Goal: Use online tool/utility: Utilize a website feature to perform a specific function

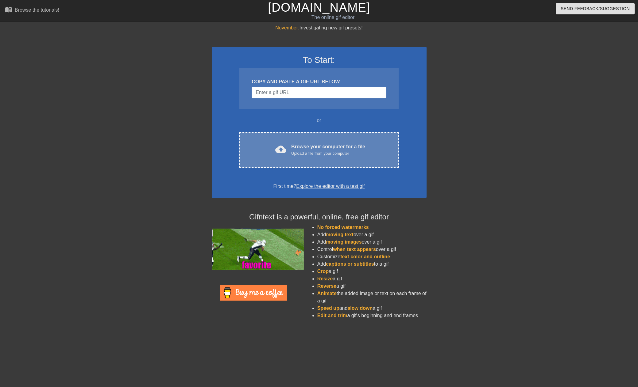
click at [293, 153] on div "Upload a file from your computer" at bounding box center [328, 154] width 74 height 6
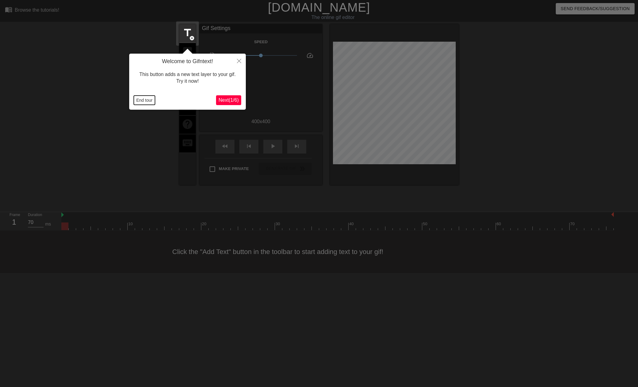
click at [146, 101] on button "End tour" at bounding box center [144, 100] width 21 height 9
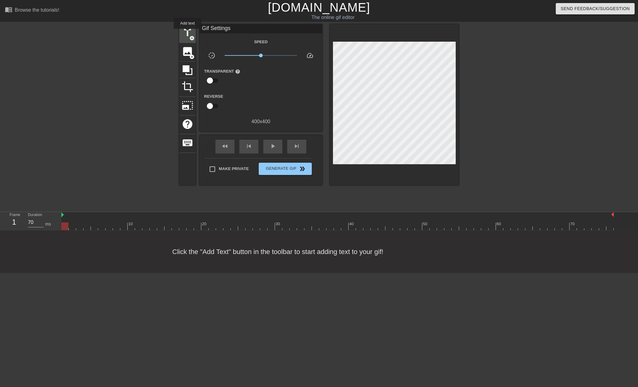
click at [187, 33] on span "title" at bounding box center [188, 33] width 12 height 12
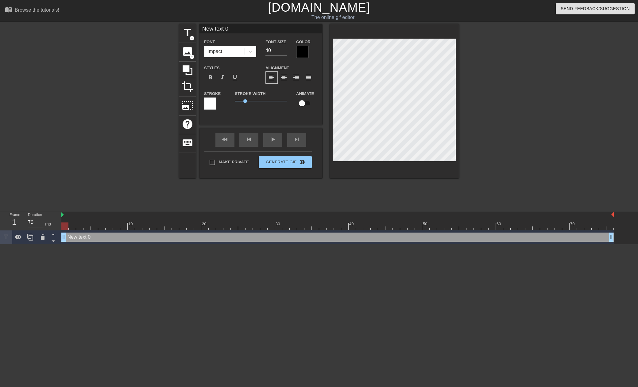
click at [303, 51] on div at bounding box center [302, 52] width 12 height 12
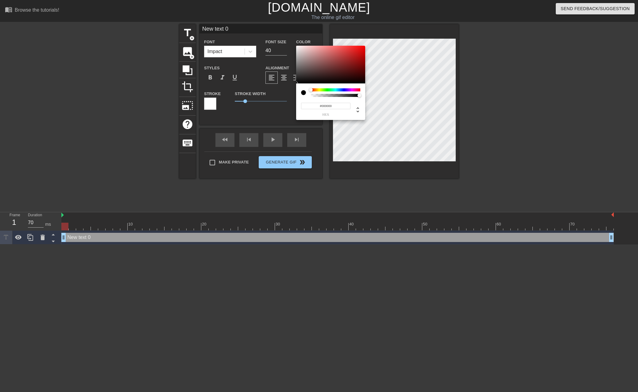
click at [309, 96] on div at bounding box center [306, 92] width 10 height 9
click at [303, 93] on div at bounding box center [303, 92] width 5 height 5
click at [297, 47] on div at bounding box center [330, 65] width 69 height 38
click at [297, 47] on div at bounding box center [297, 47] width 4 height 4
type input "#FFFFFF"
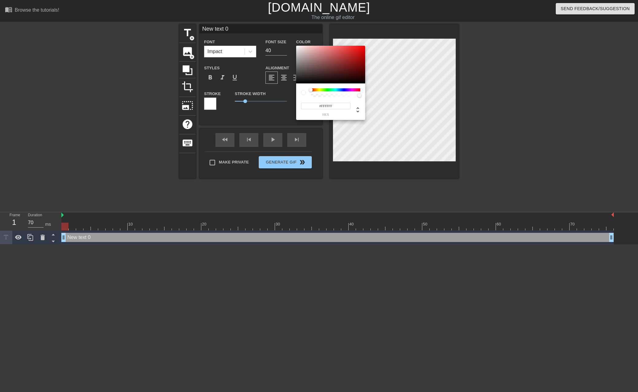
drag, startPoint x: 297, startPoint y: 48, endPoint x: 294, endPoint y: 44, distance: 4.6
copy div
click at [294, 44] on div "#FFFFFF hex" at bounding box center [319, 196] width 638 height 392
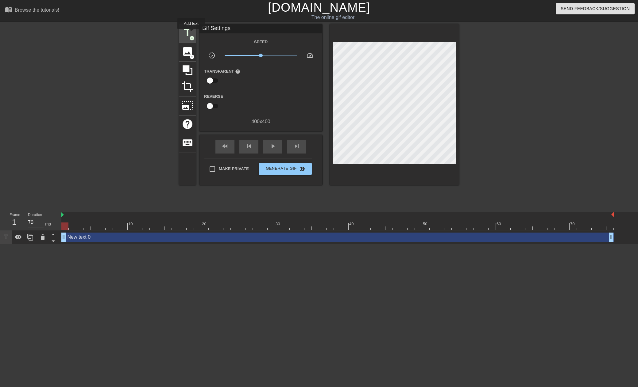
click at [191, 33] on span "title" at bounding box center [188, 33] width 12 height 12
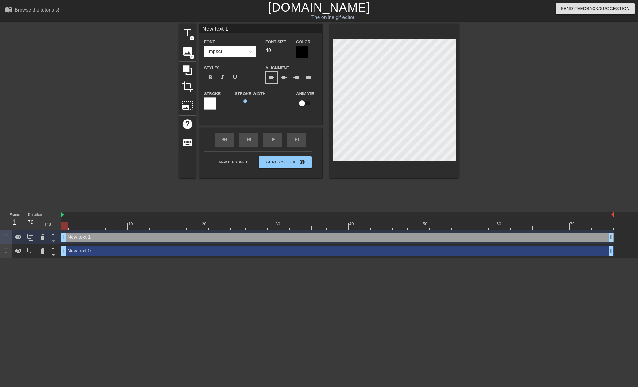
click at [209, 105] on div at bounding box center [210, 104] width 12 height 12
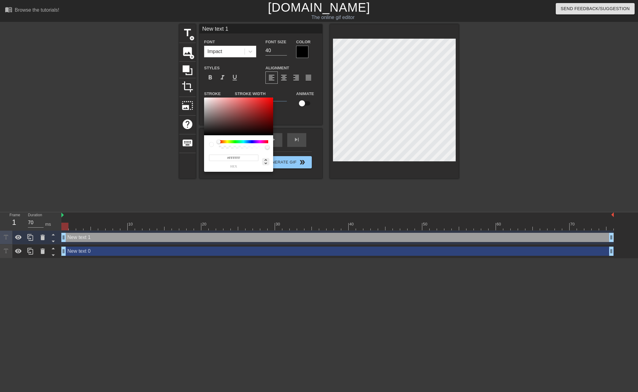
click at [266, 160] on icon at bounding box center [265, 161] width 2 height 5
type input "0"
type input "0%"
type input "100%"
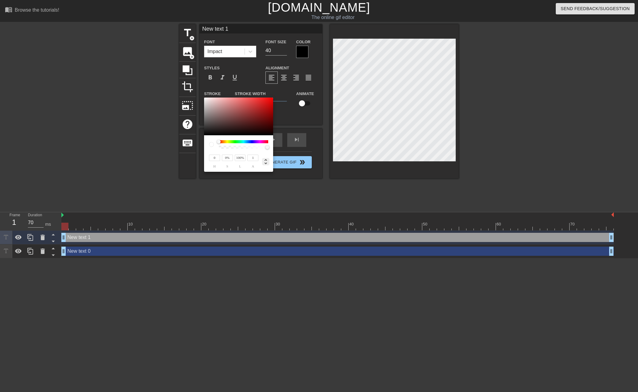
click at [266, 160] on icon at bounding box center [265, 161] width 2 height 5
type input "#0B0B0B"
click at [205, 134] on div at bounding box center [238, 117] width 69 height 38
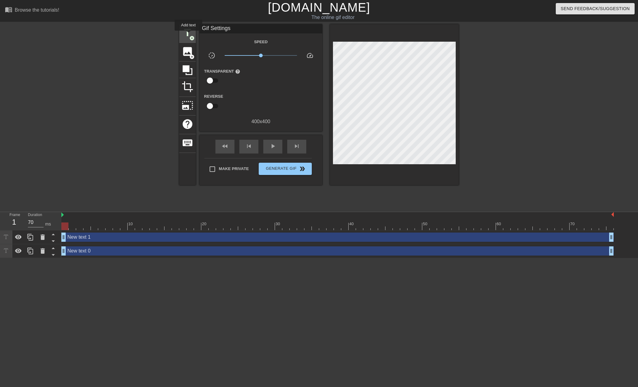
click at [188, 35] on span "title" at bounding box center [188, 33] width 12 height 12
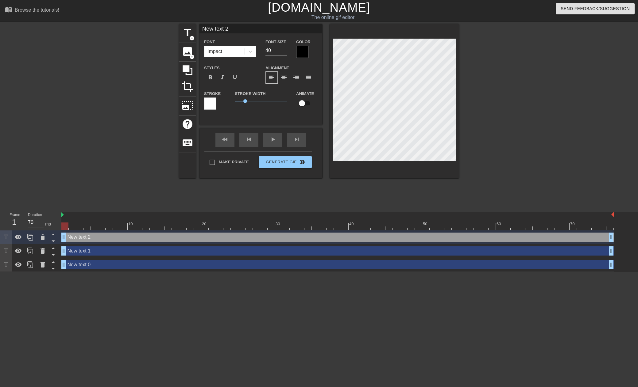
click at [301, 50] on div at bounding box center [302, 52] width 12 height 12
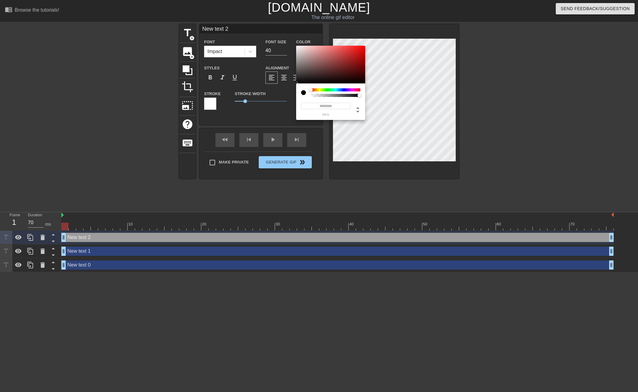
type input "#FCF9F9"
click at [297, 46] on div at bounding box center [330, 65] width 69 height 38
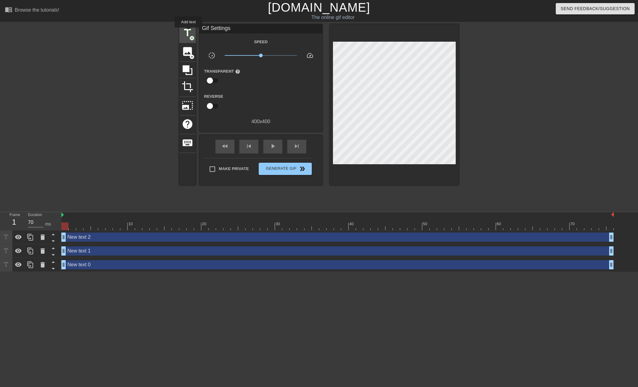
click at [188, 32] on span "title" at bounding box center [188, 33] width 12 height 12
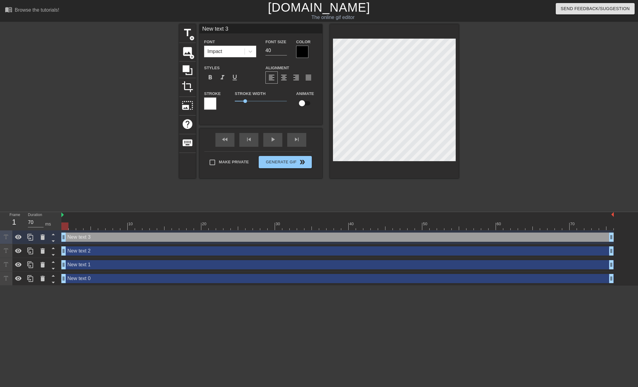
click at [144, 283] on div "New text 0 drag_handle drag_handle" at bounding box center [337, 279] width 552 height 14
